Goal: Task Accomplishment & Management: Use online tool/utility

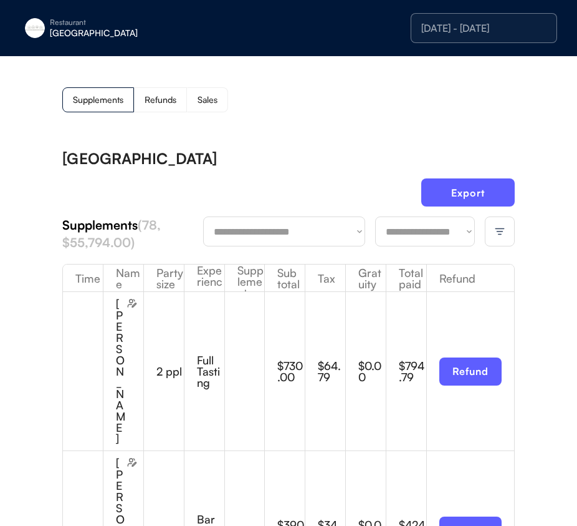
click at [421, 241] on select "**********" at bounding box center [425, 231] width 100 height 30
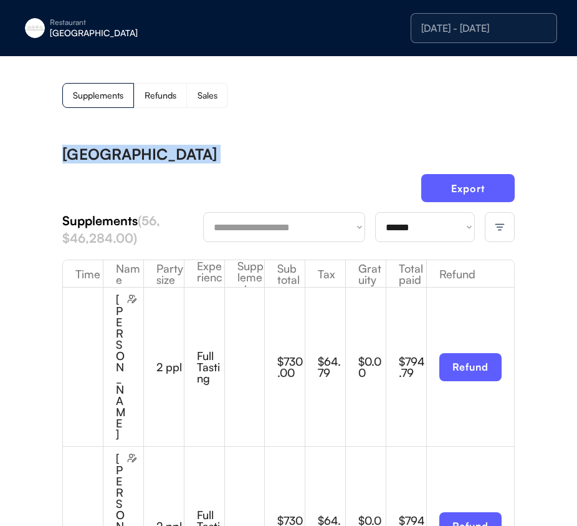
scroll to position [3, 0]
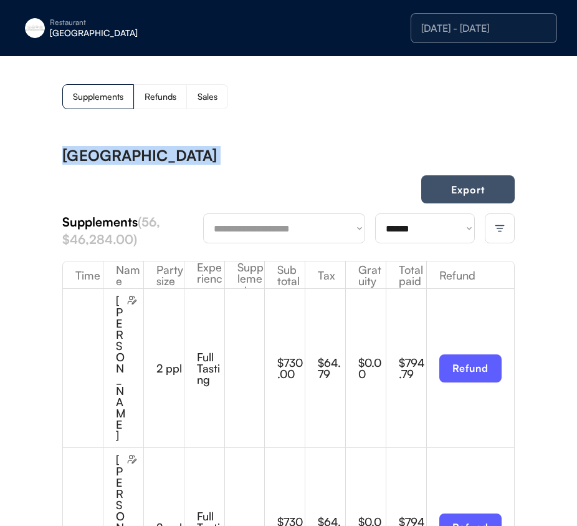
click at [482, 183] on button "Export" at bounding box center [468, 189] width 94 height 28
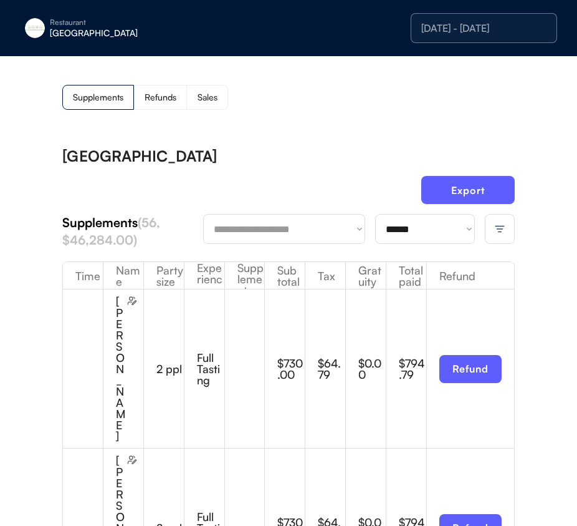
click at [487, 26] on div "[DATE] - [DATE]" at bounding box center [483, 28] width 125 height 10
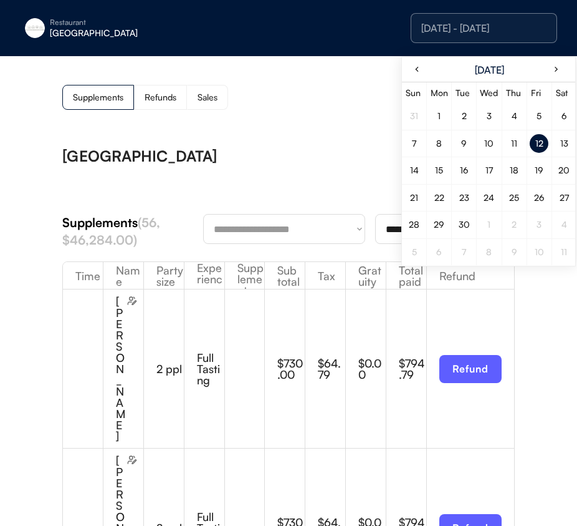
click at [558, 148] on div "13" at bounding box center [564, 143] width 19 height 19
click at [557, 148] on div "13" at bounding box center [564, 143] width 19 height 19
drag, startPoint x: 313, startPoint y: 158, endPoint x: 394, endPoint y: 154, distance: 81.2
click at [313, 158] on div "[GEOGRAPHIC_DATA]" at bounding box center [288, 155] width 453 height 15
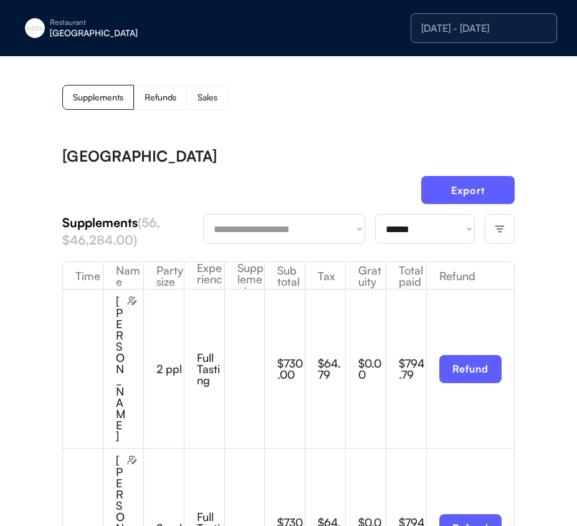
click at [413, 219] on select "**********" at bounding box center [425, 229] width 100 height 30
click at [276, 162] on div "[GEOGRAPHIC_DATA]" at bounding box center [288, 155] width 453 height 15
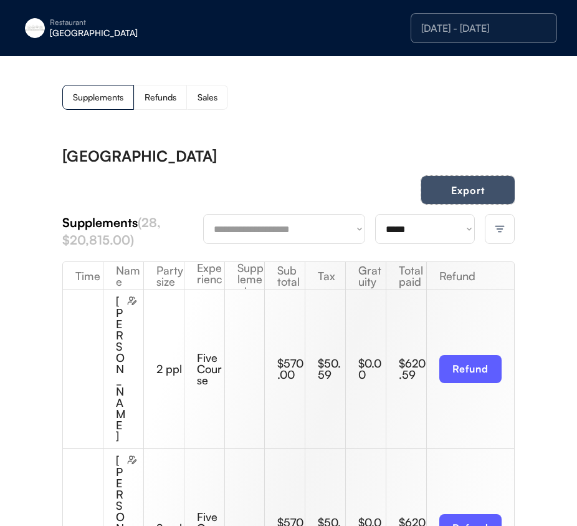
click at [472, 187] on button "Export" at bounding box center [468, 190] width 94 height 28
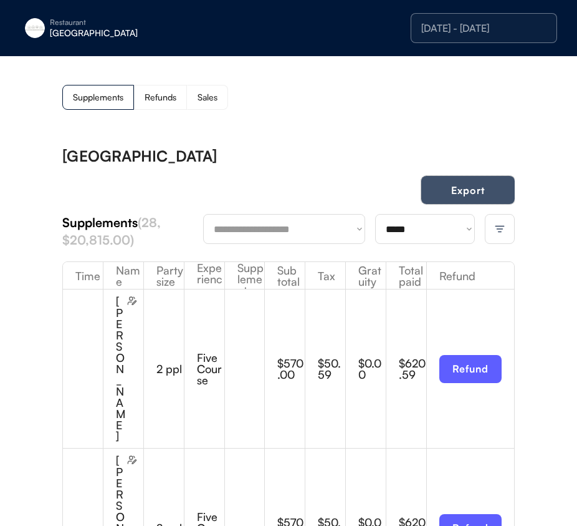
drag, startPoint x: 460, startPoint y: 195, endPoint x: 475, endPoint y: 208, distance: 19.9
click at [460, 195] on button "Export" at bounding box center [468, 190] width 94 height 28
click at [413, 231] on select "**********" at bounding box center [425, 229] width 100 height 30
drag, startPoint x: 413, startPoint y: 231, endPoint x: 415, endPoint y: 246, distance: 15.7
click at [413, 231] on select "**********" at bounding box center [425, 229] width 100 height 30
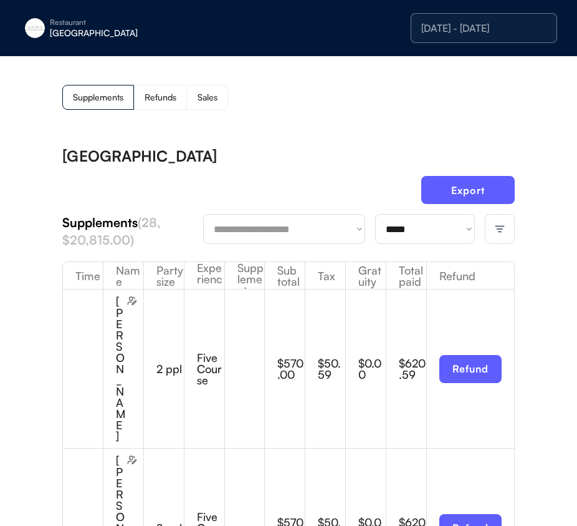
click at [415, 246] on div "**********" at bounding box center [288, 231] width 453 height 35
click at [413, 233] on select "**********" at bounding box center [425, 229] width 100 height 30
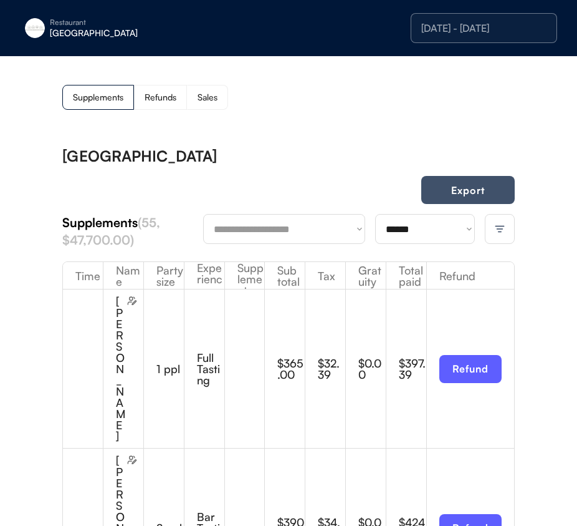
click at [456, 183] on button "Export" at bounding box center [468, 190] width 94 height 28
click at [485, 13] on div "[DATE] - [DATE]" at bounding box center [484, 28] width 146 height 30
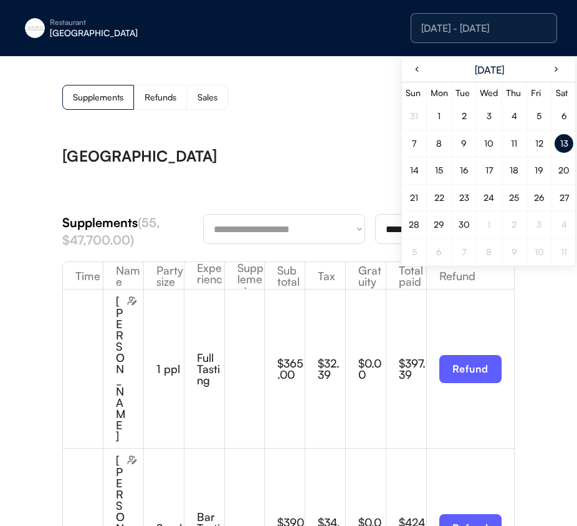
click at [415, 167] on div "14" at bounding box center [414, 170] width 9 height 9
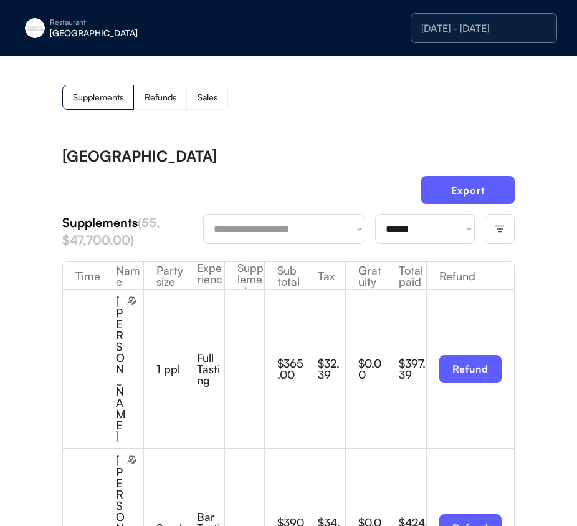
click at [404, 229] on select "**********" at bounding box center [425, 229] width 100 height 30
click at [290, 152] on div "[GEOGRAPHIC_DATA]" at bounding box center [288, 155] width 453 height 15
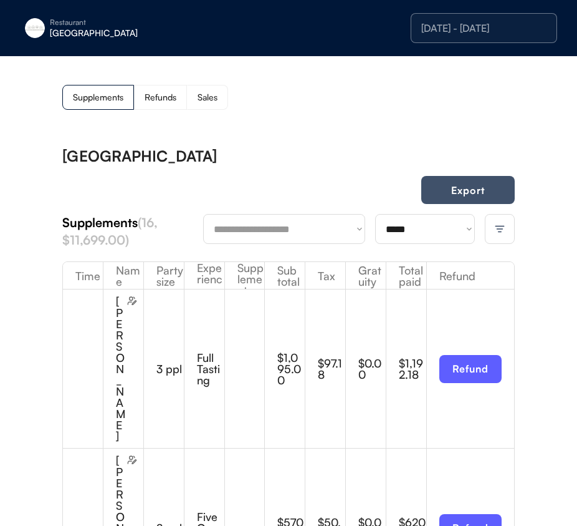
click at [449, 201] on button "Export" at bounding box center [468, 190] width 94 height 28
click at [429, 224] on select "**********" at bounding box center [425, 229] width 100 height 30
select select "********"
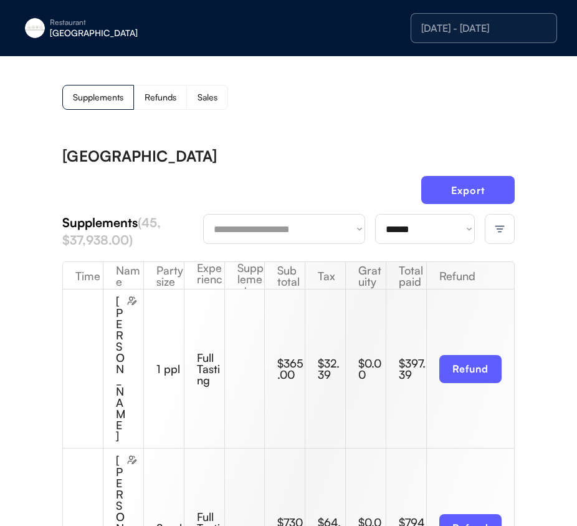
click at [317, 157] on div "[GEOGRAPHIC_DATA]" at bounding box center [288, 155] width 453 height 15
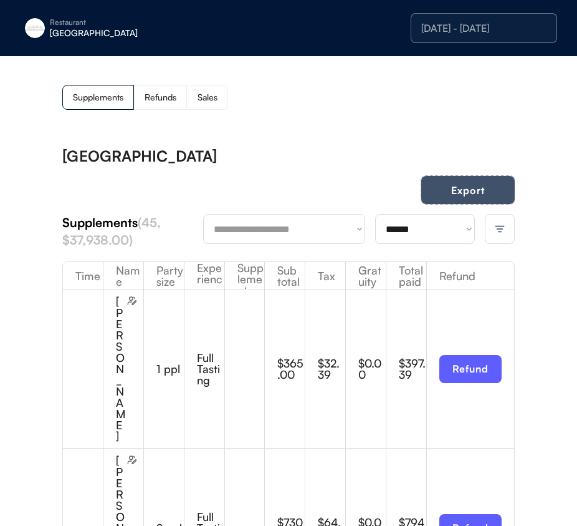
click at [468, 191] on button "Export" at bounding box center [468, 190] width 94 height 28
drag, startPoint x: 47, startPoint y: 39, endPoint x: 56, endPoint y: 40, distance: 8.8
click at [47, 39] on div "Restaurant [GEOGRAPHIC_DATA]" at bounding box center [113, 28] width 187 height 29
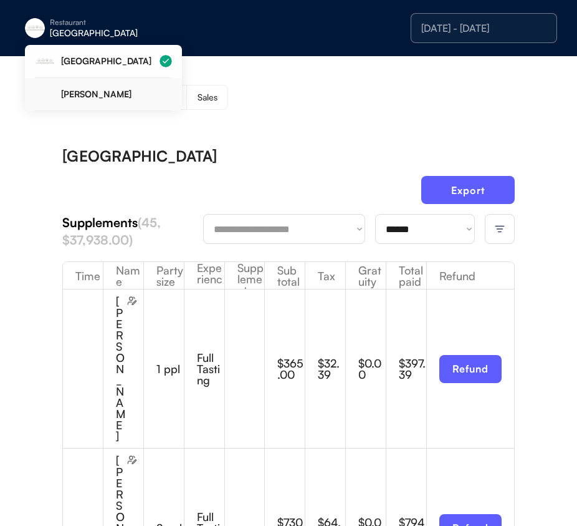
click at [81, 90] on div "[PERSON_NAME]" at bounding box center [116, 94] width 111 height 9
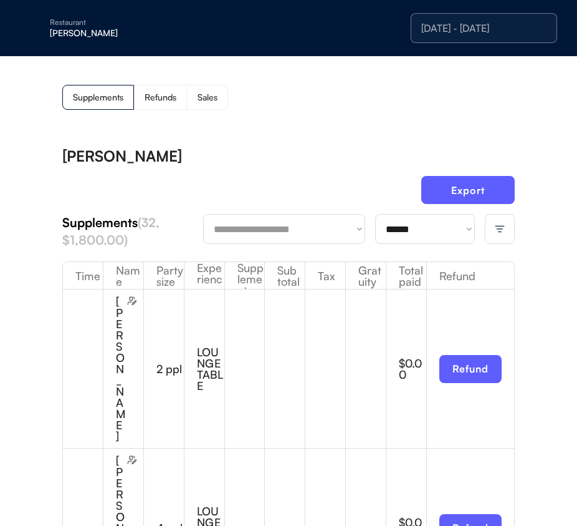
click at [489, 21] on div "[DATE] - [DATE]" at bounding box center [484, 28] width 146 height 30
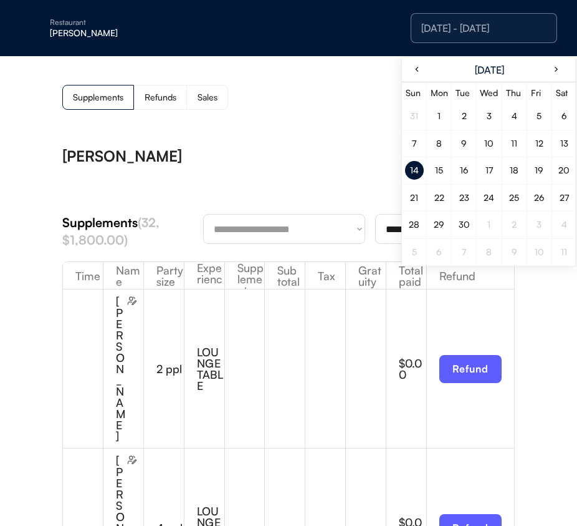
click at [539, 144] on div "12" at bounding box center [539, 143] width 8 height 9
drag, startPoint x: 539, startPoint y: 144, endPoint x: 243, endPoint y: 137, distance: 296.2
click at [539, 144] on div "12" at bounding box center [539, 143] width 8 height 9
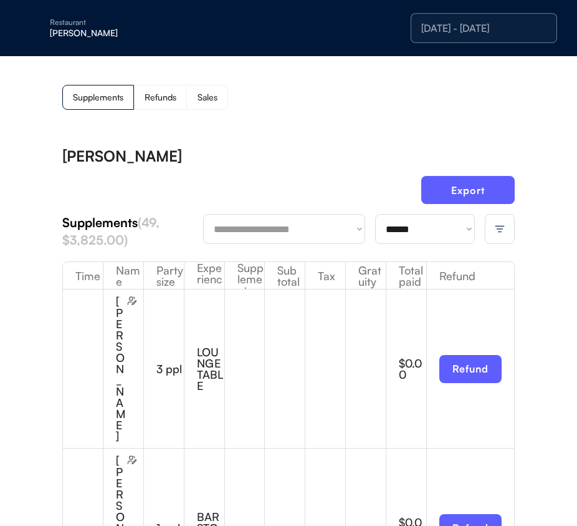
click at [497, 233] on img at bounding box center [499, 228] width 11 height 11
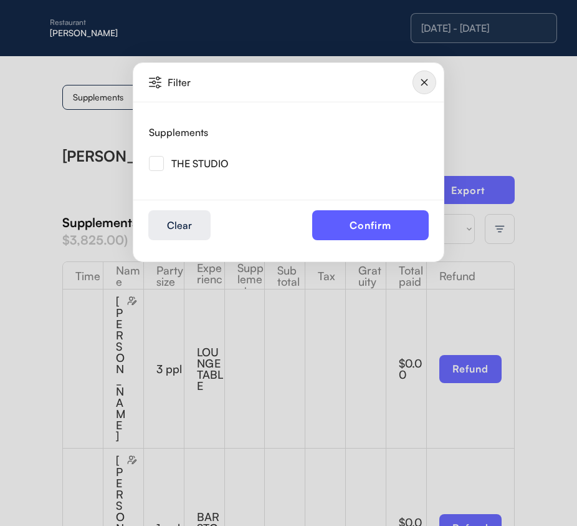
drag, startPoint x: 160, startPoint y: 168, endPoint x: 171, endPoint y: 170, distance: 10.8
click at [160, 168] on img at bounding box center [156, 163] width 15 height 15
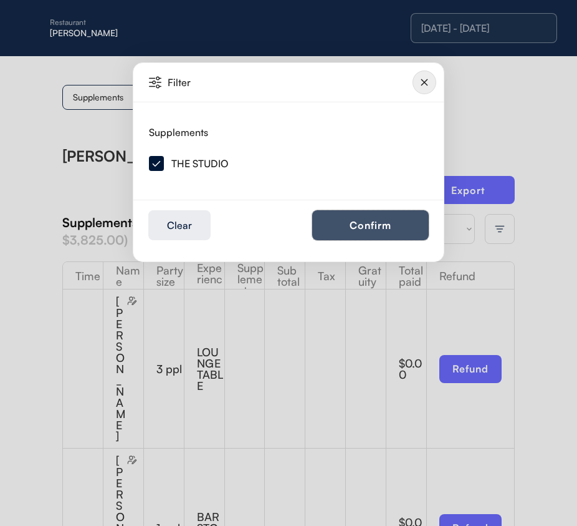
drag, startPoint x: 396, startPoint y: 223, endPoint x: 251, endPoint y: 267, distance: 151.2
click at [396, 223] on button "Confirm" at bounding box center [370, 225] width 117 height 30
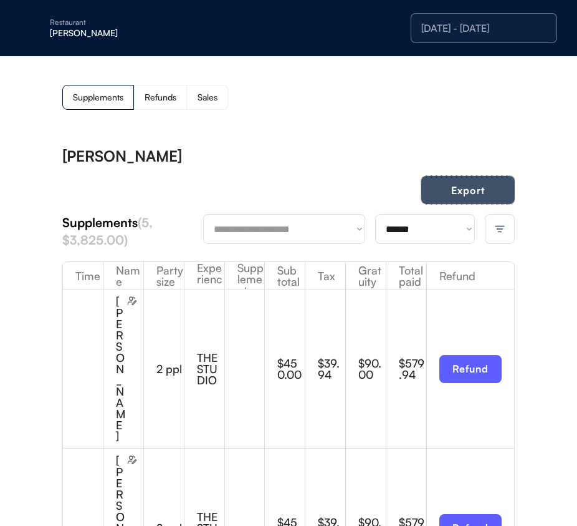
click at [462, 189] on button "Export" at bounding box center [468, 190] width 94 height 28
drag, startPoint x: 507, startPoint y: 37, endPoint x: 510, endPoint y: 107, distance: 69.9
click at [506, 37] on div "[DATE] - [DATE]" at bounding box center [484, 28] width 146 height 30
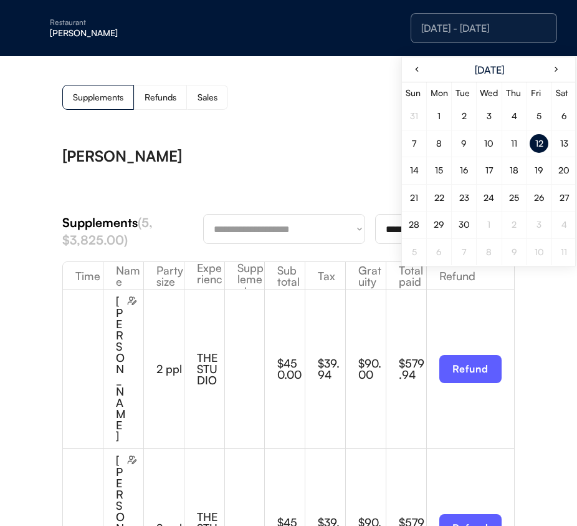
click at [570, 145] on div "13" at bounding box center [564, 143] width 19 height 19
click at [569, 145] on div "13" at bounding box center [564, 143] width 19 height 19
drag, startPoint x: 288, startPoint y: 161, endPoint x: 299, endPoint y: 160, distance: 11.4
click at [287, 161] on div "[PERSON_NAME]" at bounding box center [288, 155] width 453 height 15
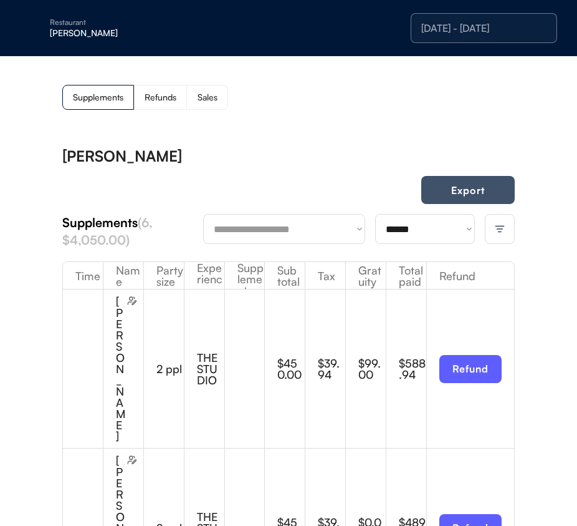
click at [463, 186] on button "Export" at bounding box center [468, 190] width 94 height 28
click at [469, 32] on div "[DATE] - [DATE]" at bounding box center [483, 28] width 125 height 10
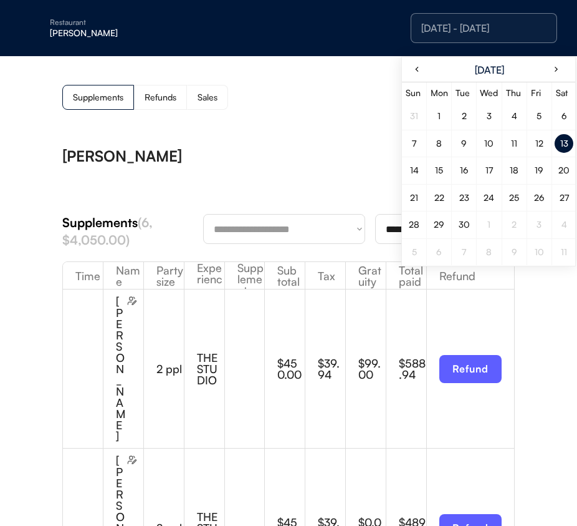
click at [416, 168] on div "14" at bounding box center [414, 170] width 9 height 9
click at [322, 157] on div "[PERSON_NAME]" at bounding box center [288, 155] width 453 height 15
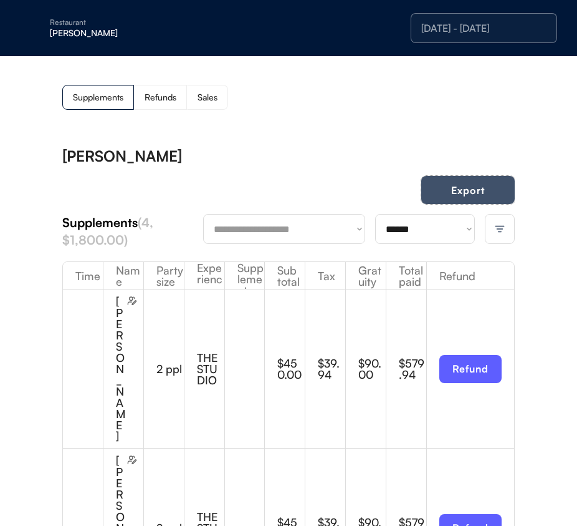
click at [456, 200] on button "Export" at bounding box center [468, 190] width 94 height 28
